Goal: Navigation & Orientation: Find specific page/section

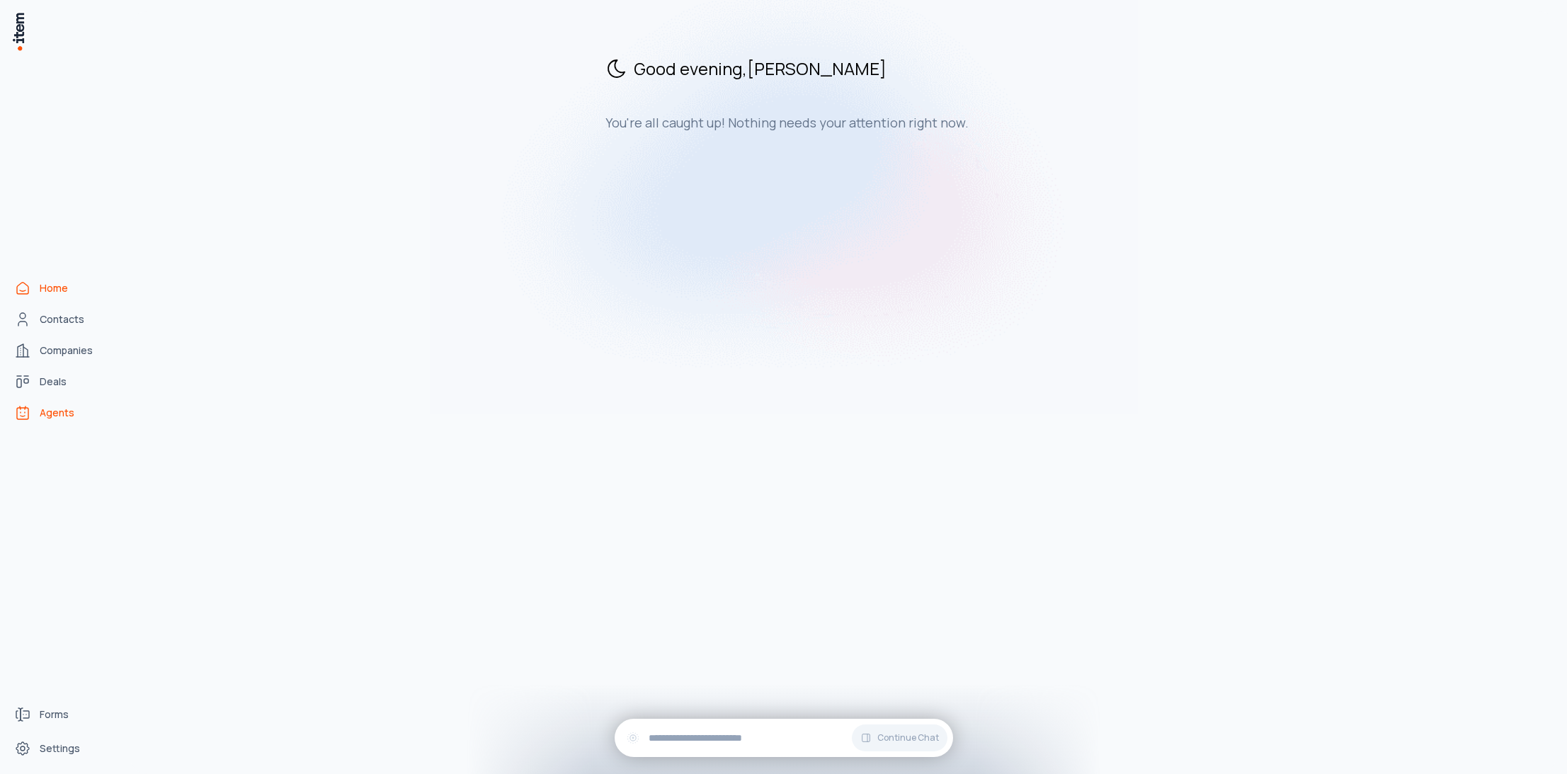
click at [64, 418] on span "Agents" at bounding box center [57, 413] width 35 height 14
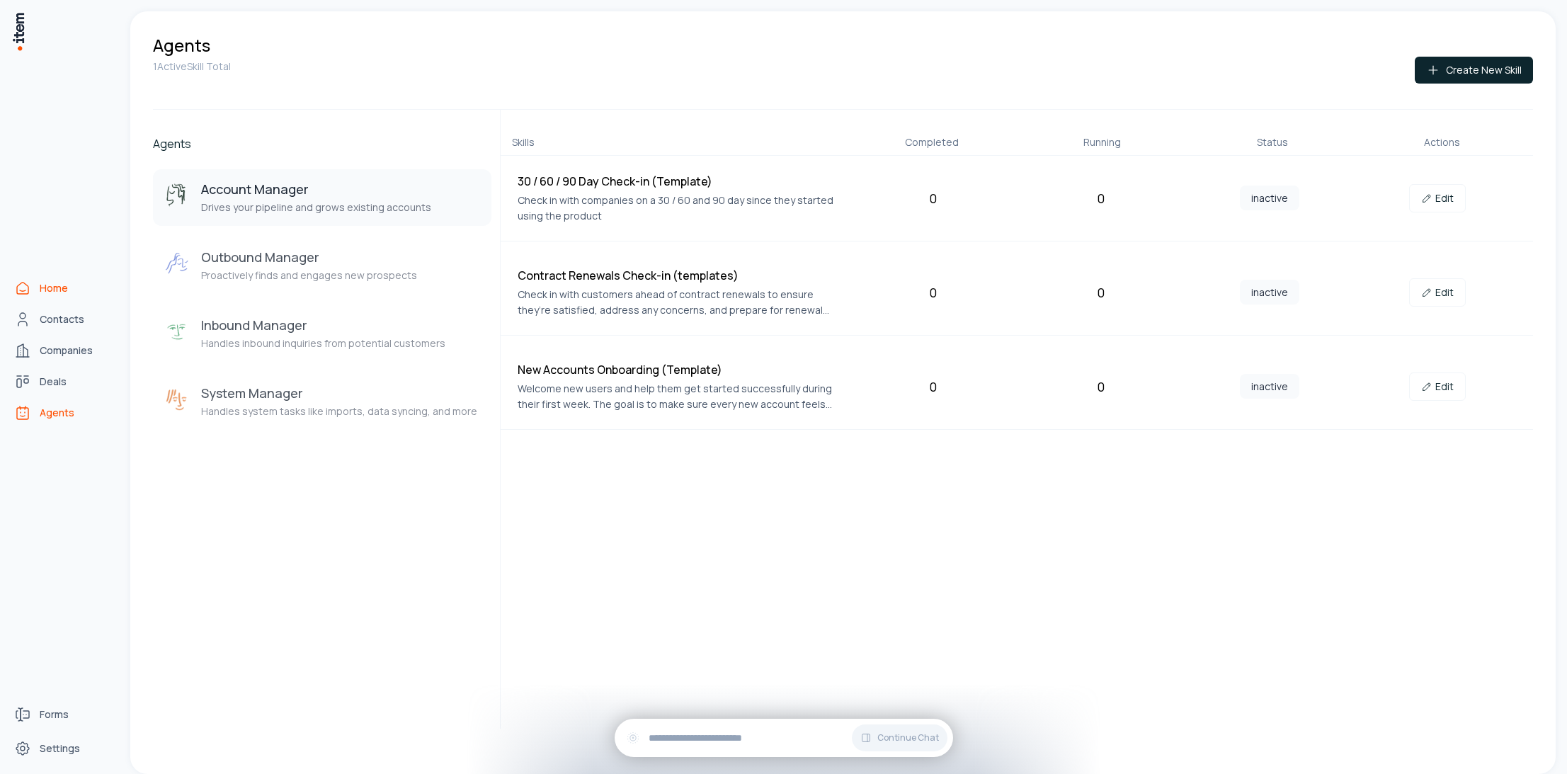
click at [25, 290] on icon "Home" at bounding box center [22, 288] width 17 height 17
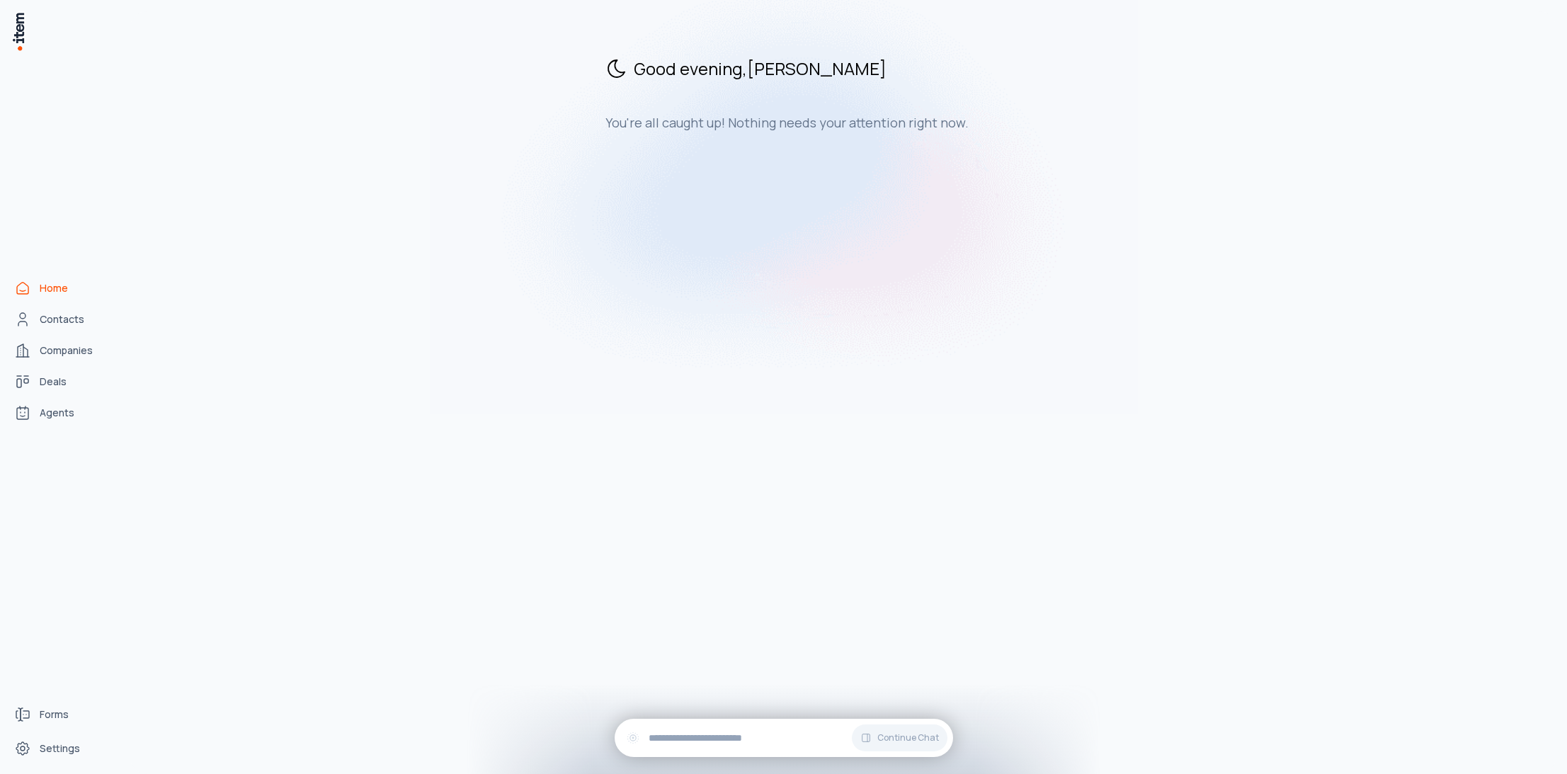
click at [1004, 235] on div "Good evening , [PERSON_NAME] You're all caught up! Nothing needs your attention…" at bounding box center [842, 392] width 1425 height 762
click at [40, 718] on span "Forms" at bounding box center [54, 714] width 29 height 14
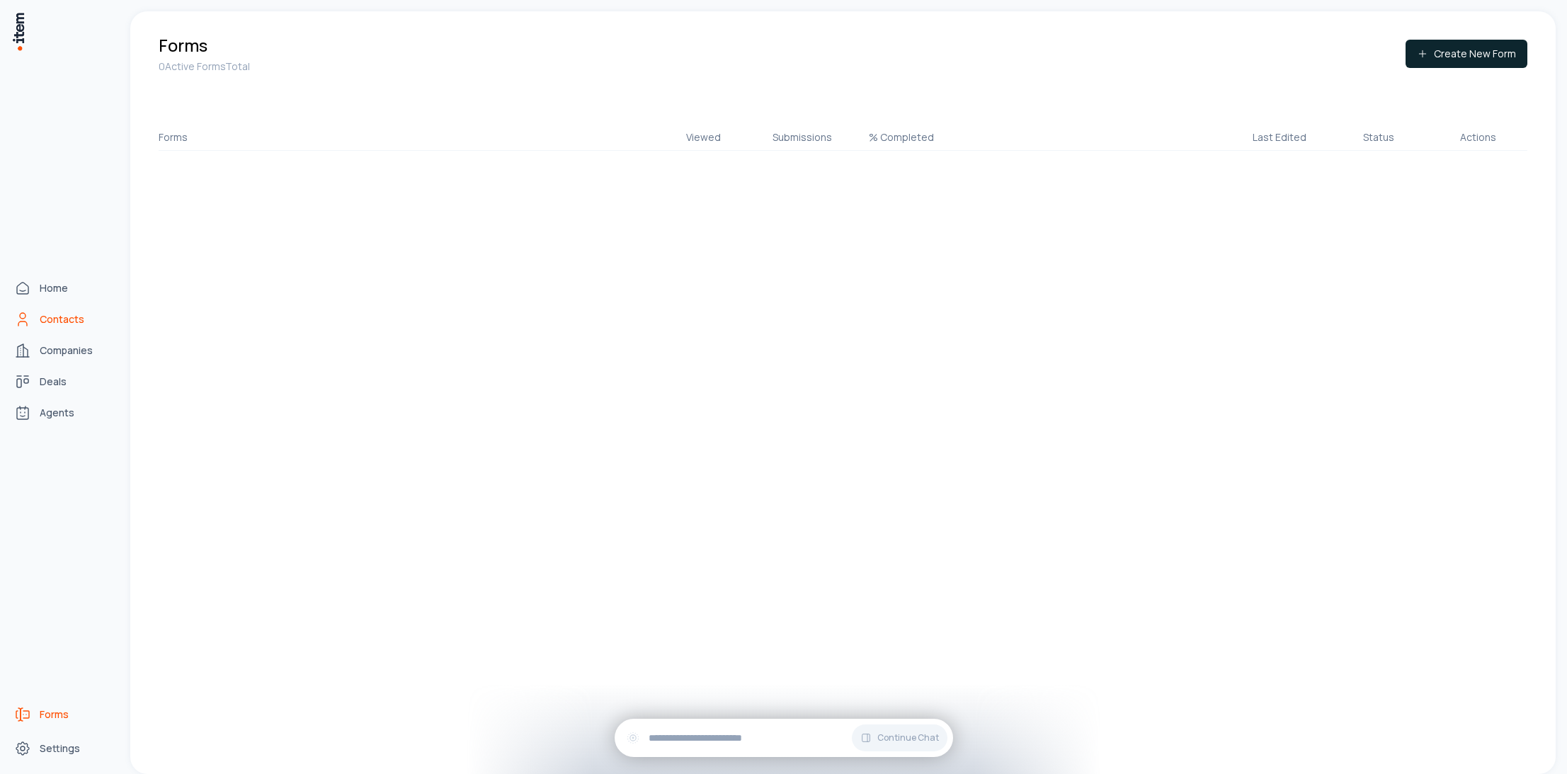
click at [66, 328] on link "Contacts" at bounding box center [62, 319] width 108 height 28
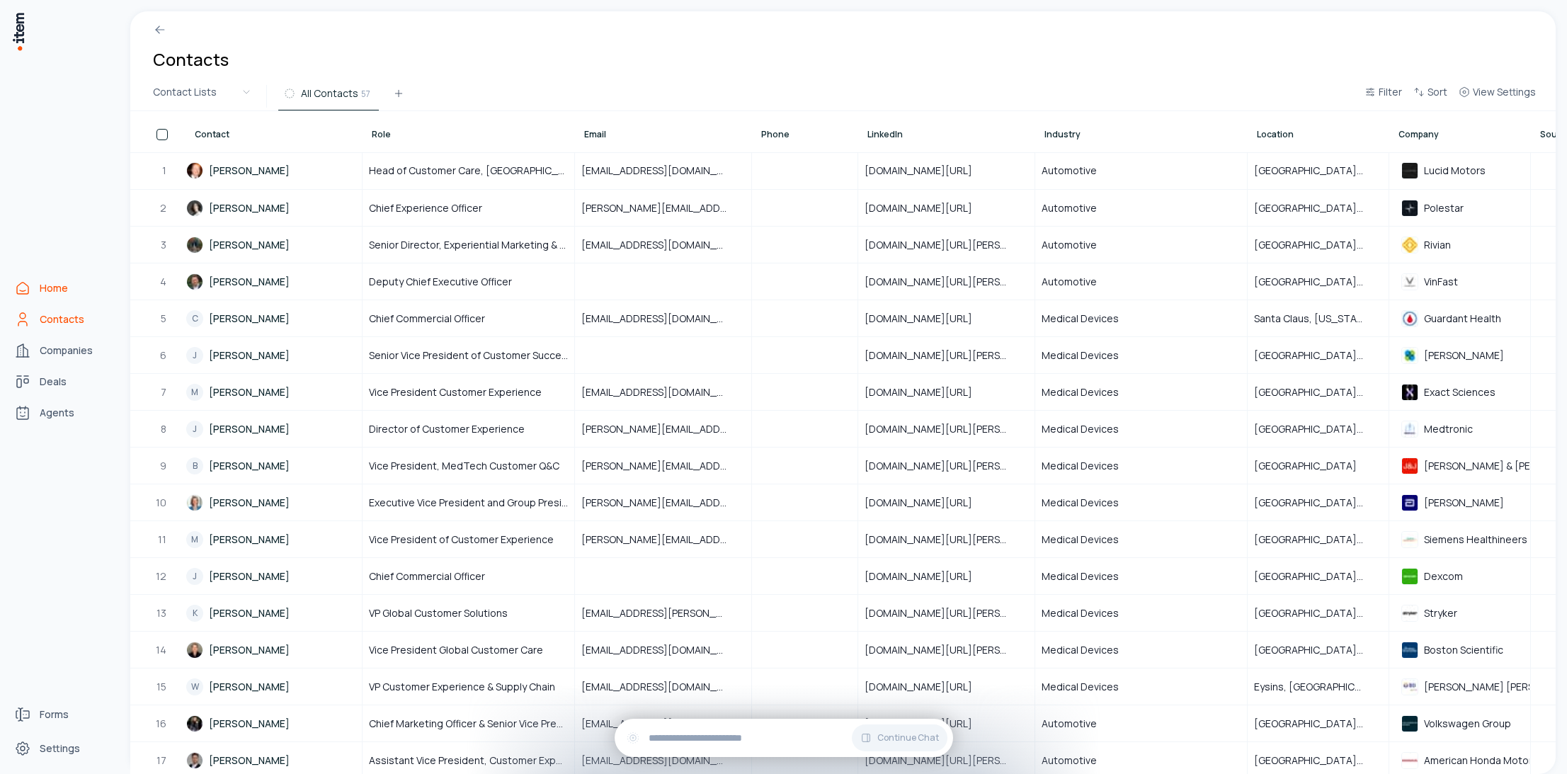
click at [64, 292] on span "Home" at bounding box center [54, 288] width 28 height 14
